Goal: Task Accomplishment & Management: Complete application form

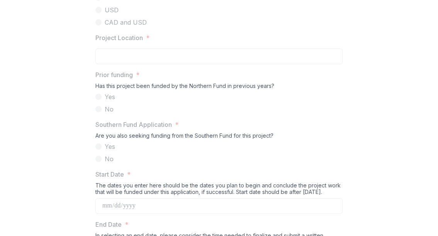
scroll to position [793, 0]
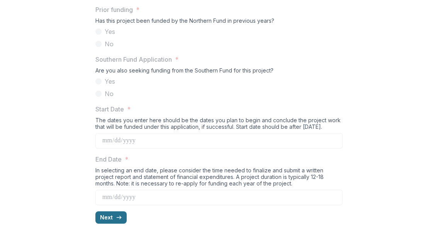
click at [107, 220] on button "Next" at bounding box center [110, 217] width 31 height 12
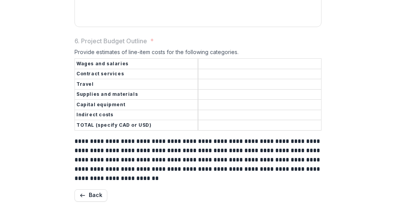
scroll to position [1017, 0]
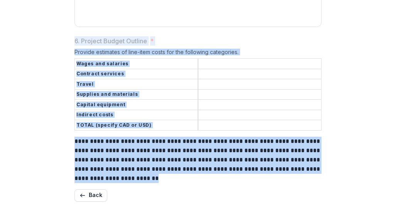
drag, startPoint x: 120, startPoint y: 181, endPoint x: 53, endPoint y: 42, distance: 153.9
click at [74, 137] on div "**********" at bounding box center [197, 160] width 247 height 46
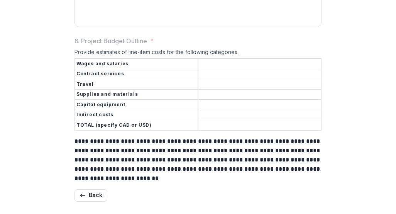
drag, startPoint x: 76, startPoint y: 68, endPoint x: 122, endPoint y: 79, distance: 48.0
click at [122, 79] on tbody "Wages and salaries Contract services Travel Supplies and materials Capital equi…" at bounding box center [198, 95] width 247 height 72
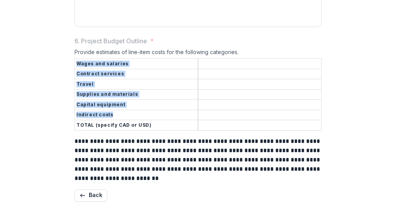
drag, startPoint x: 110, startPoint y: 117, endPoint x: 71, endPoint y: 68, distance: 62.1
click at [89, 65] on th "Wages and salaries" at bounding box center [136, 64] width 123 height 10
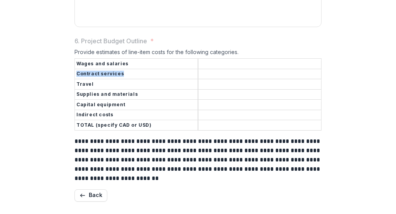
drag, startPoint x: 119, startPoint y: 78, endPoint x: 67, endPoint y: 77, distance: 52.5
